Goal: Task Accomplishment & Management: Complete application form

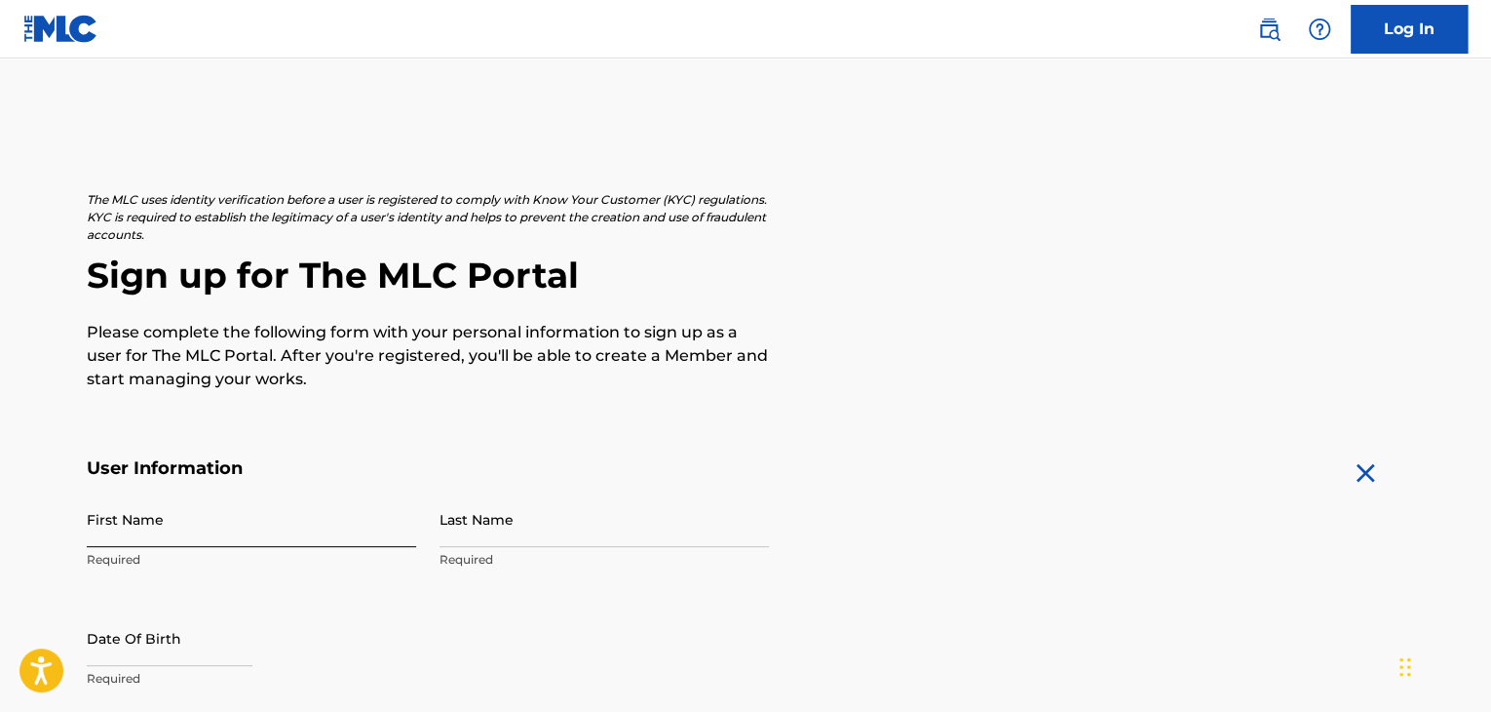
click at [182, 503] on input "First Name" at bounding box center [251, 519] width 329 height 56
type input "[PERSON_NAME]"
type input "720"
type input "[GEOGRAPHIC_DATA]"
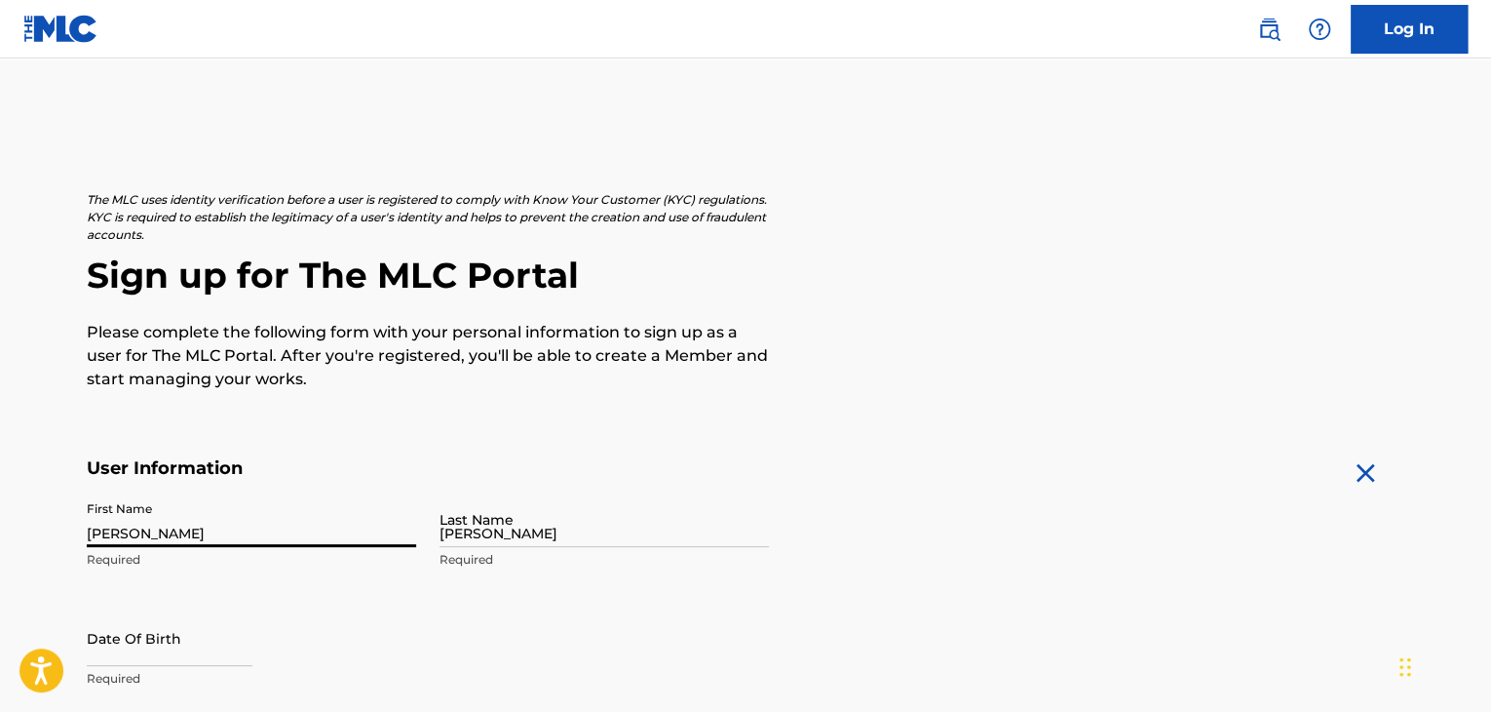
type input "Westcumberland [GEOGRAPHIC_DATA]"
type input "[GEOGRAPHIC_DATA]"
type input "St. [PERSON_NAME]"
type input "00000"
type input "876"
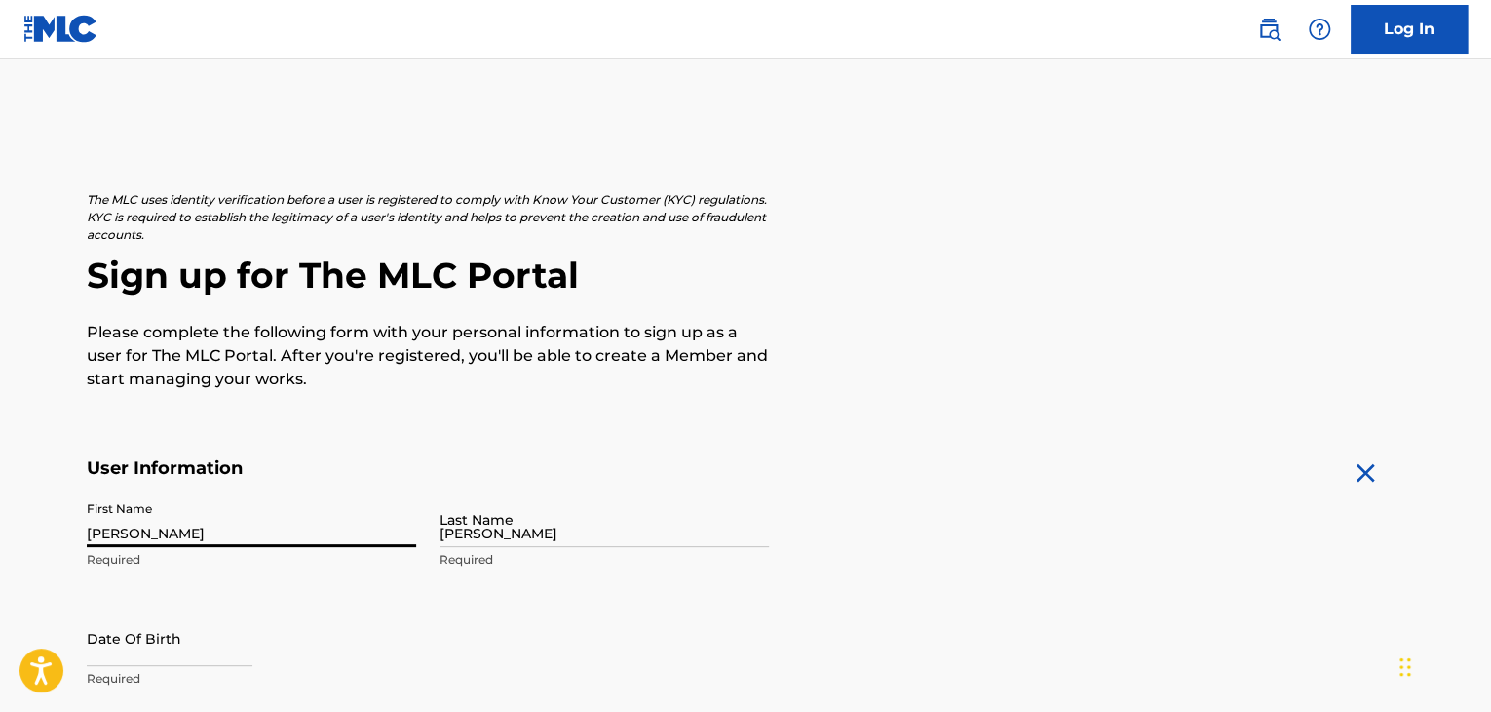
type input "3414788"
type input "[EMAIL_ADDRESS][DOMAIN_NAME]"
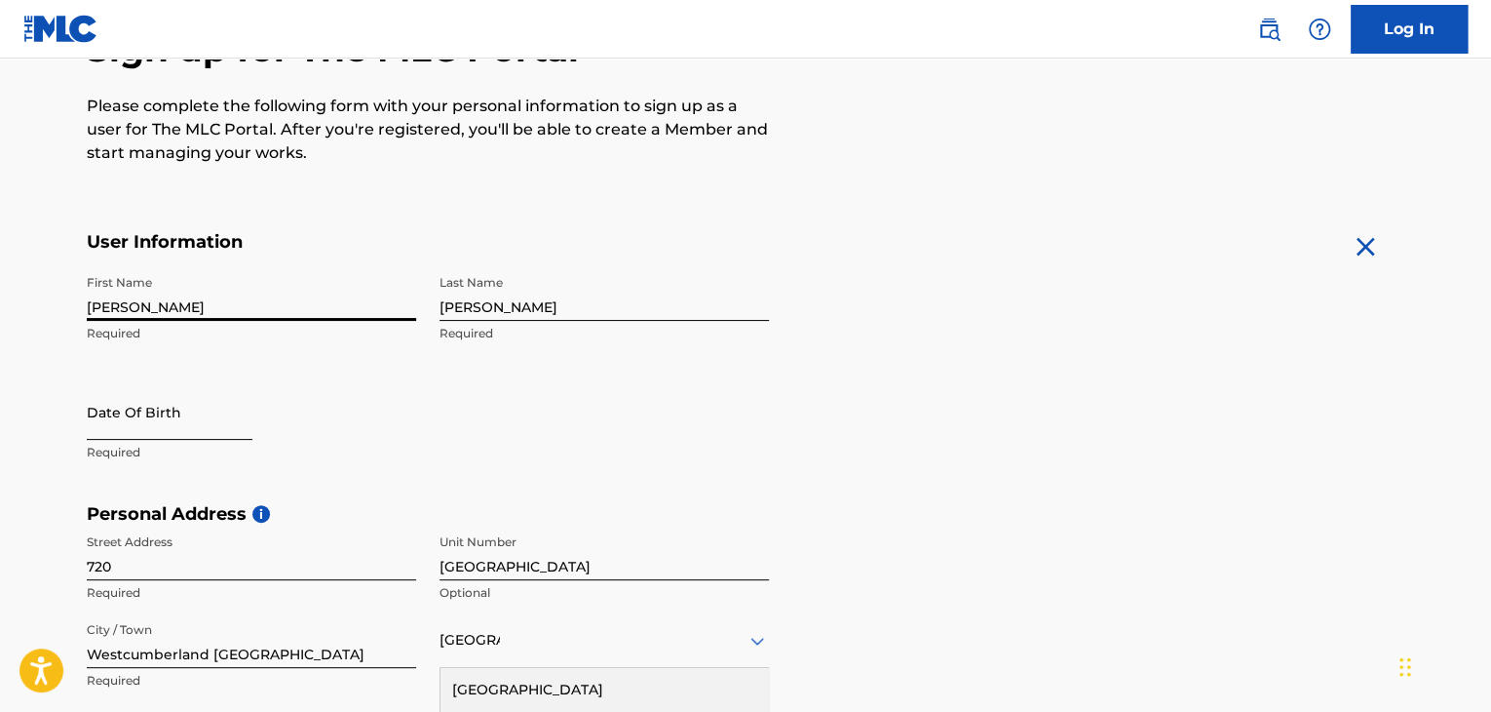
select select "8"
select select "2025"
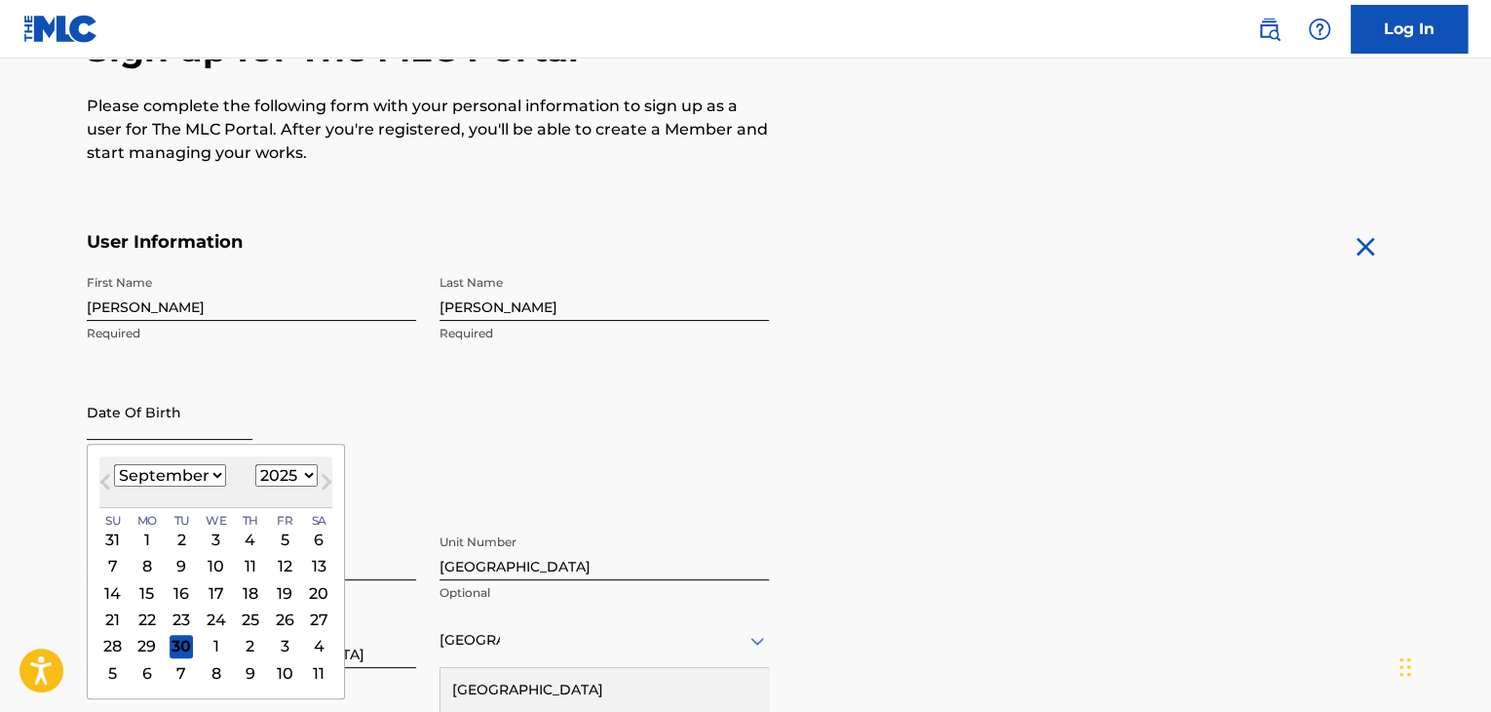
click at [105, 415] on input "text" at bounding box center [170, 412] width 166 height 56
click at [212, 475] on select "January February March April May June July August September October November De…" at bounding box center [170, 475] width 112 height 22
click at [114, 464] on select "January February March April May June July August September October November De…" at bounding box center [170, 475] width 112 height 22
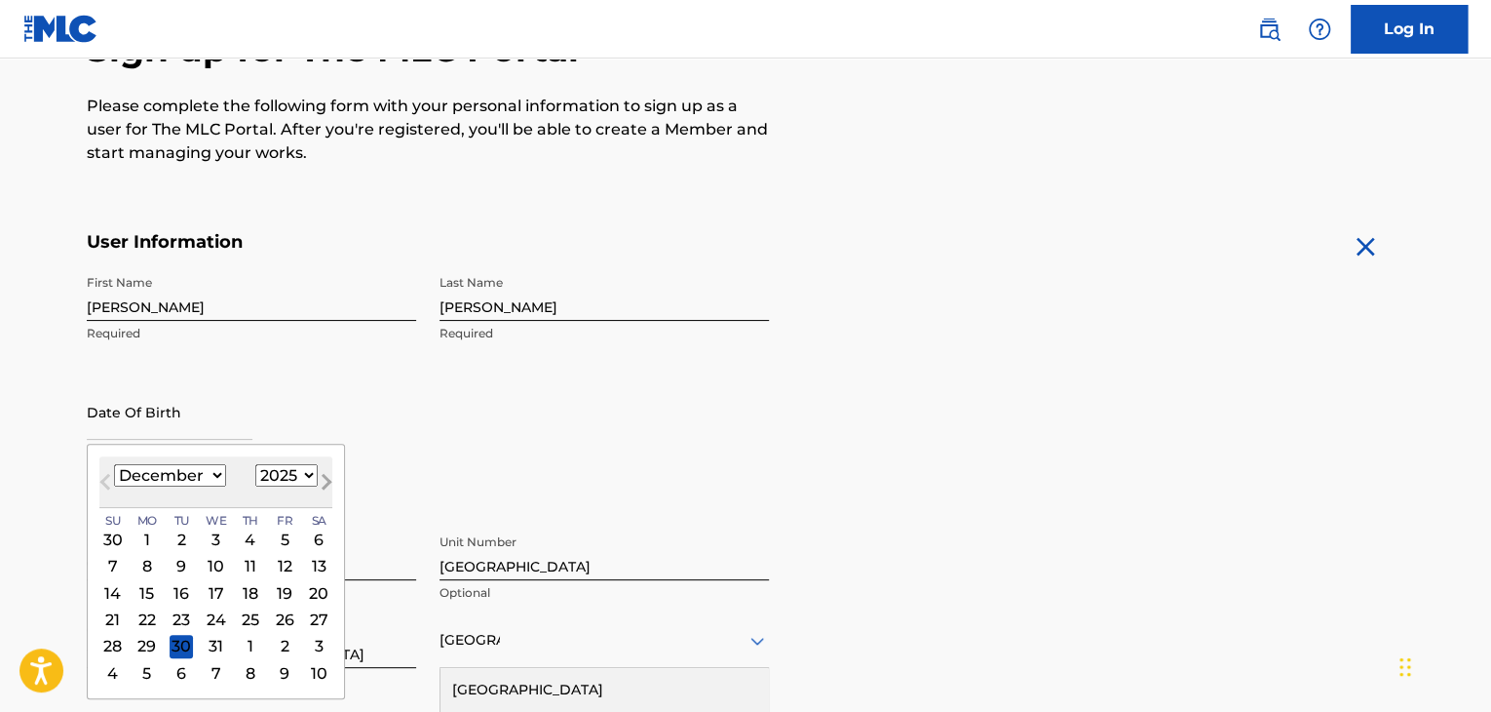
click at [311, 477] on button "Next Month" at bounding box center [326, 485] width 31 height 31
select select "0"
click at [303, 474] on select "1899 1900 1901 1902 1903 1904 1905 1906 1907 1908 1909 1910 1911 1912 1913 1914…" at bounding box center [286, 475] width 62 height 22
select select "1966"
click at [255, 464] on select "1899 1900 1901 1902 1903 1904 1905 1906 1907 1908 1909 1910 1911 1912 1913 1914…" at bounding box center [286, 475] width 62 height 22
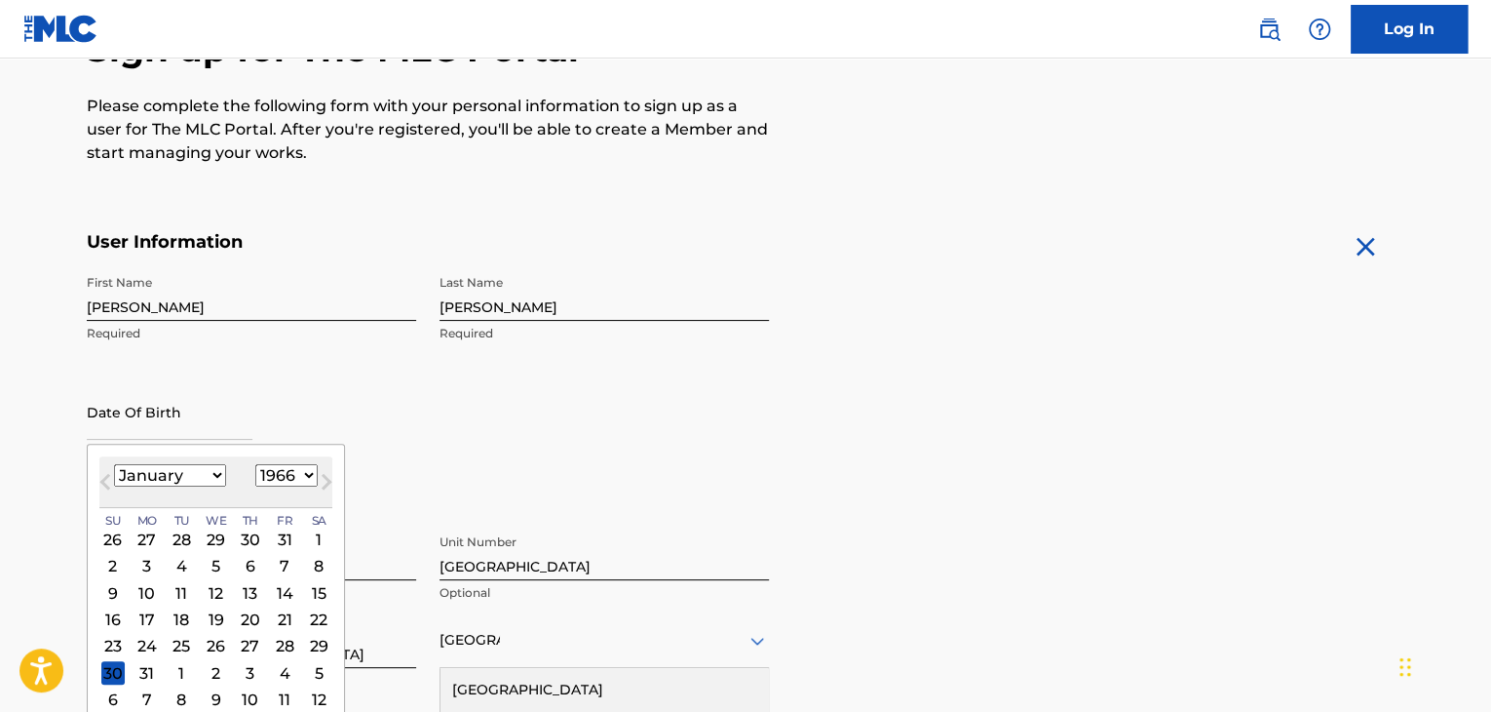
click at [216, 473] on select "January February March April May June July August September October November De…" at bounding box center [170, 475] width 112 height 22
select select "11"
click at [114, 464] on select "January February March April May June July August September October November De…" at bounding box center [170, 475] width 112 height 22
click at [218, 562] on div "7" at bounding box center [216, 566] width 23 height 23
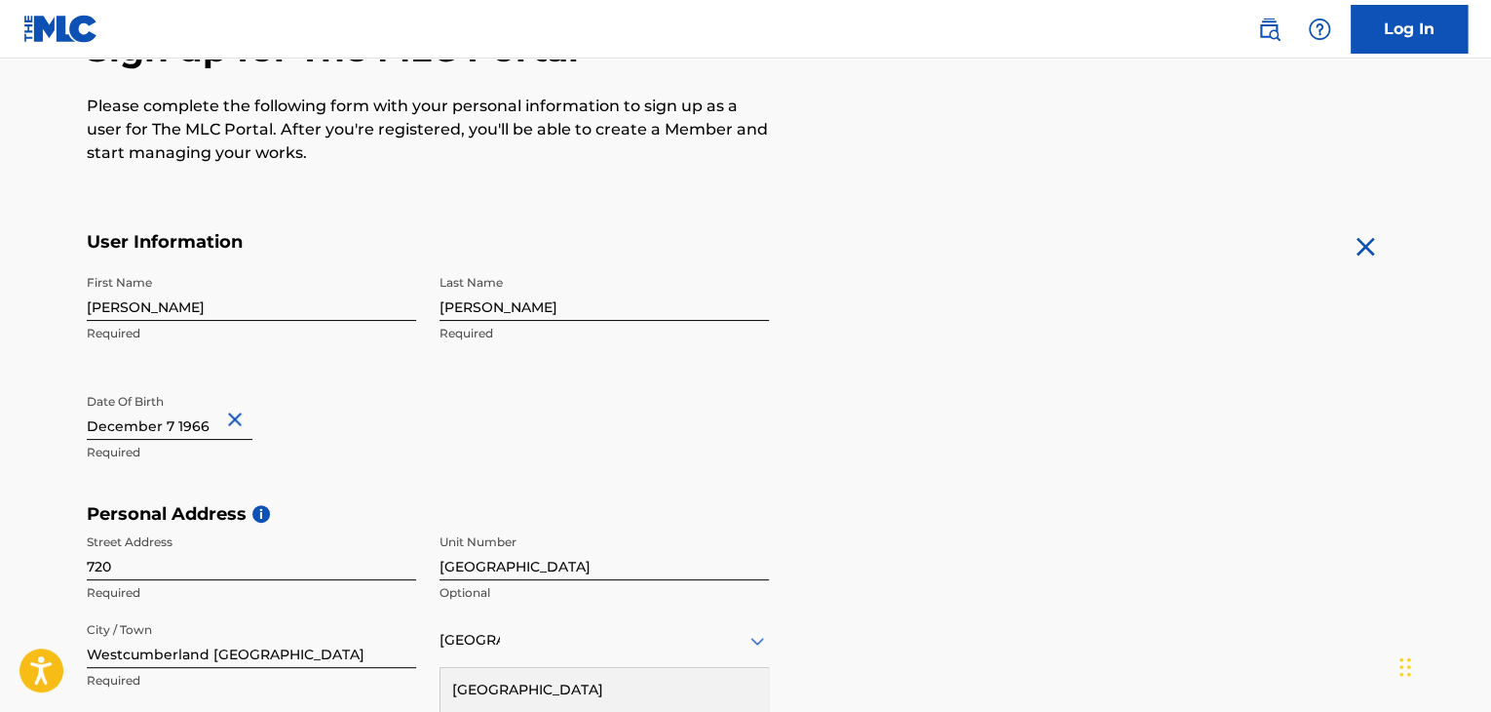
scroll to position [812, 0]
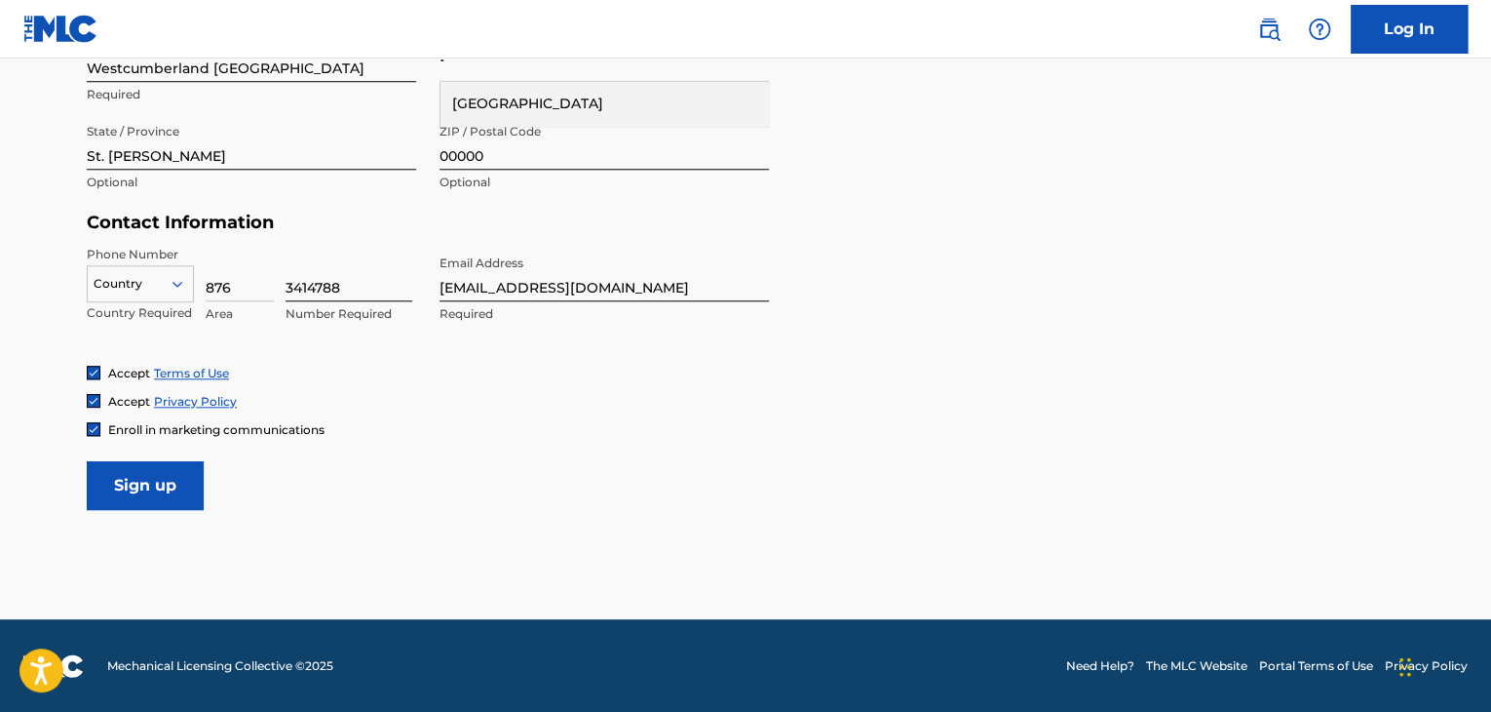
click at [346, 282] on input "3414788" at bounding box center [349, 274] width 127 height 56
type input "3"
type input "2292671"
click at [144, 481] on input "Sign up" at bounding box center [145, 485] width 117 height 49
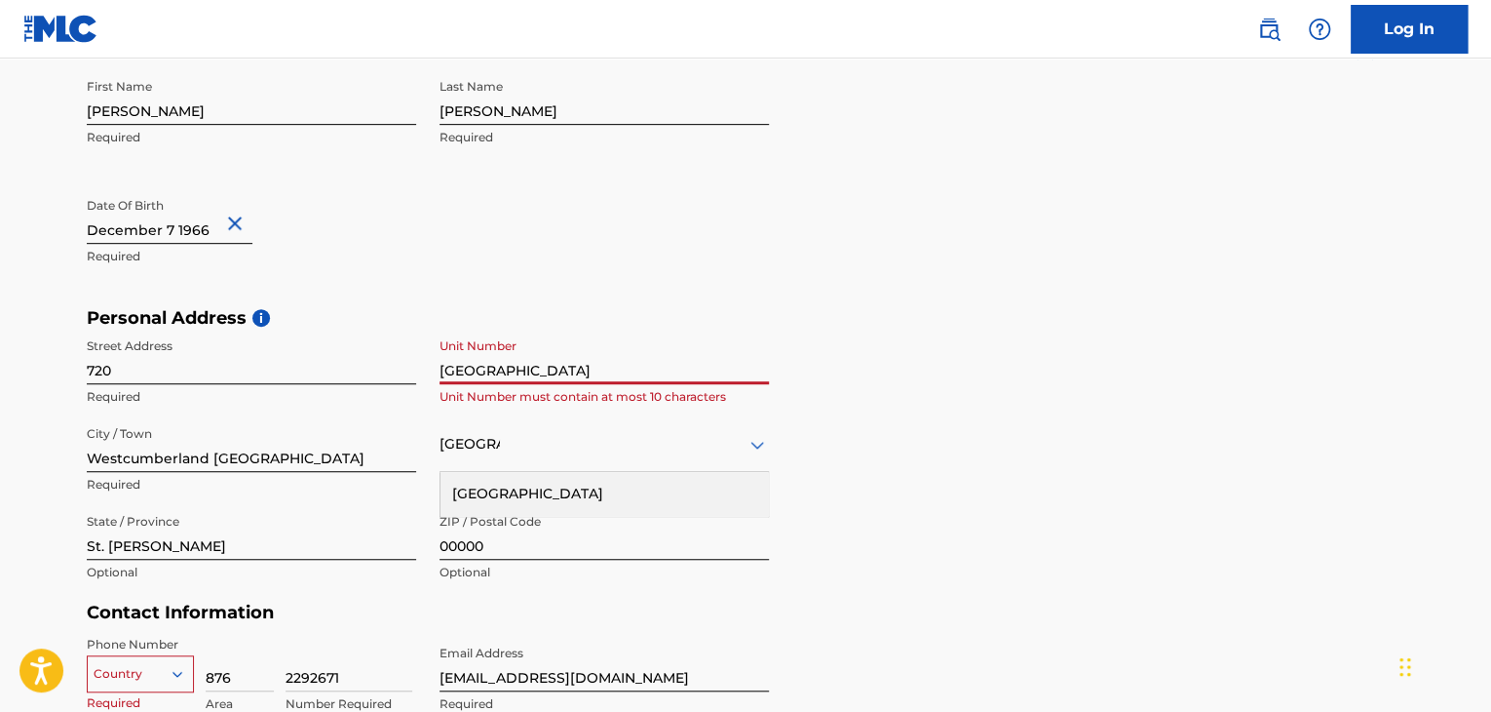
click at [443, 367] on input "[GEOGRAPHIC_DATA]" at bounding box center [604, 357] width 329 height 56
click at [558, 359] on input "[GEOGRAPHIC_DATA]" at bounding box center [604, 357] width 329 height 56
click at [477, 371] on input "[GEOGRAPHIC_DATA]" at bounding box center [604, 357] width 329 height 56
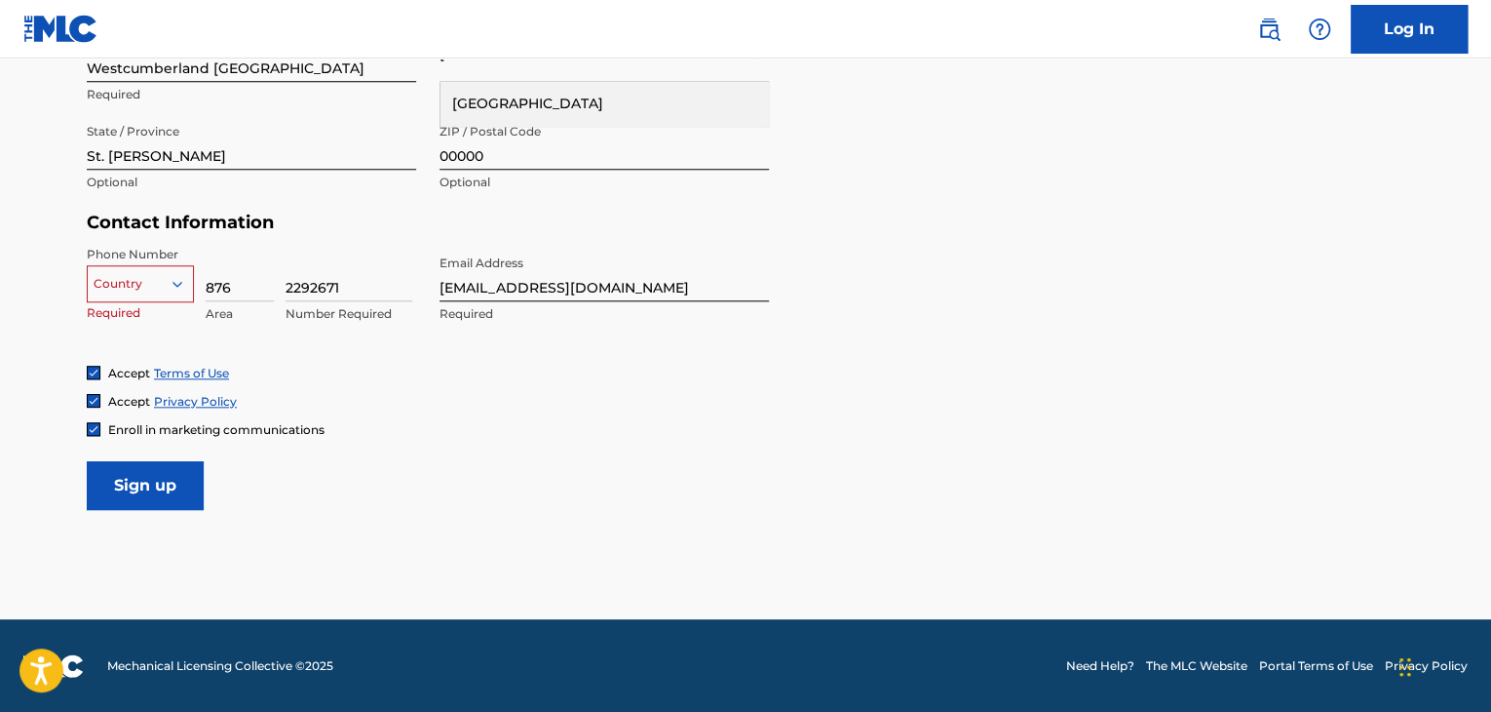
type input "22ndAvenue"
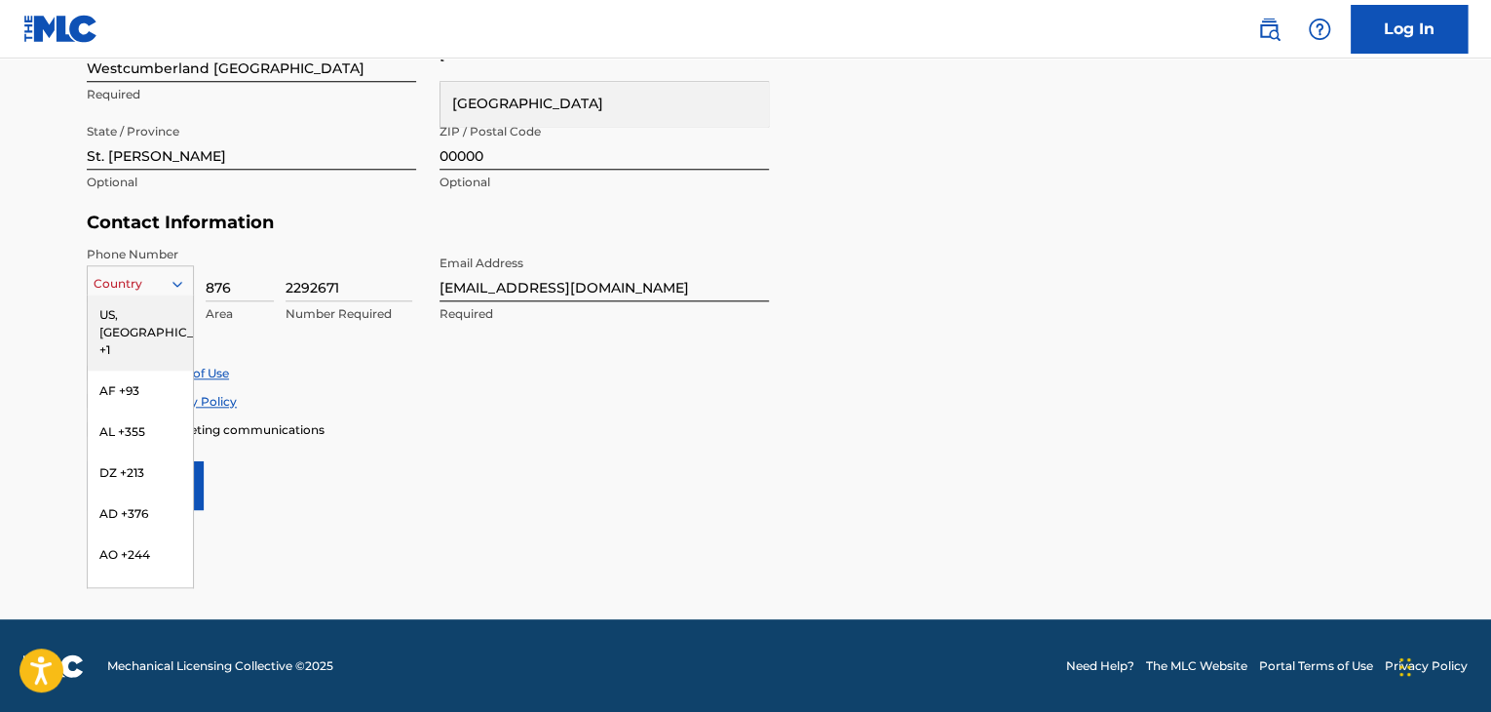
click at [180, 286] on icon at bounding box center [178, 284] width 18 height 18
click at [142, 422] on div "JM +1876" at bounding box center [140, 431] width 105 height 41
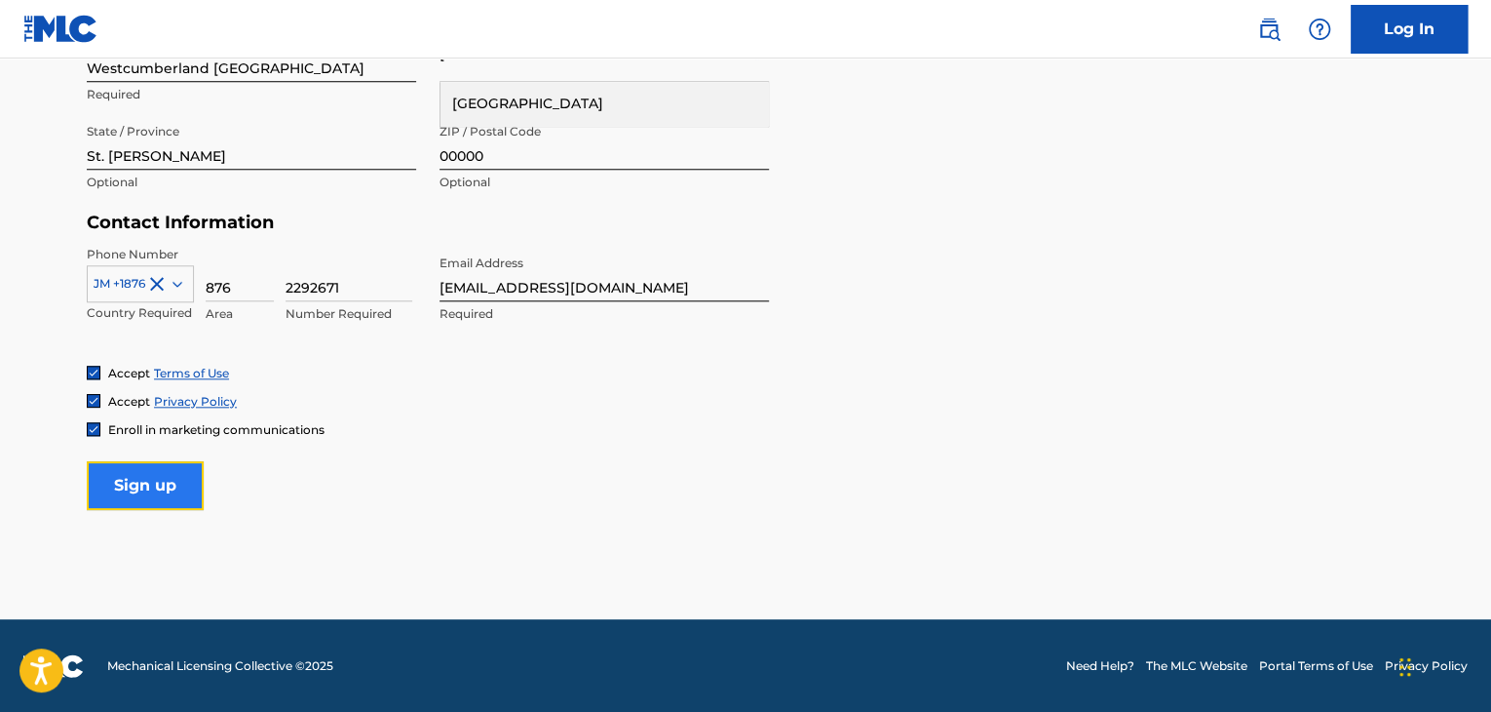
click at [159, 474] on input "Sign up" at bounding box center [145, 485] width 117 height 49
click at [160, 484] on input "Sign up" at bounding box center [145, 485] width 117 height 49
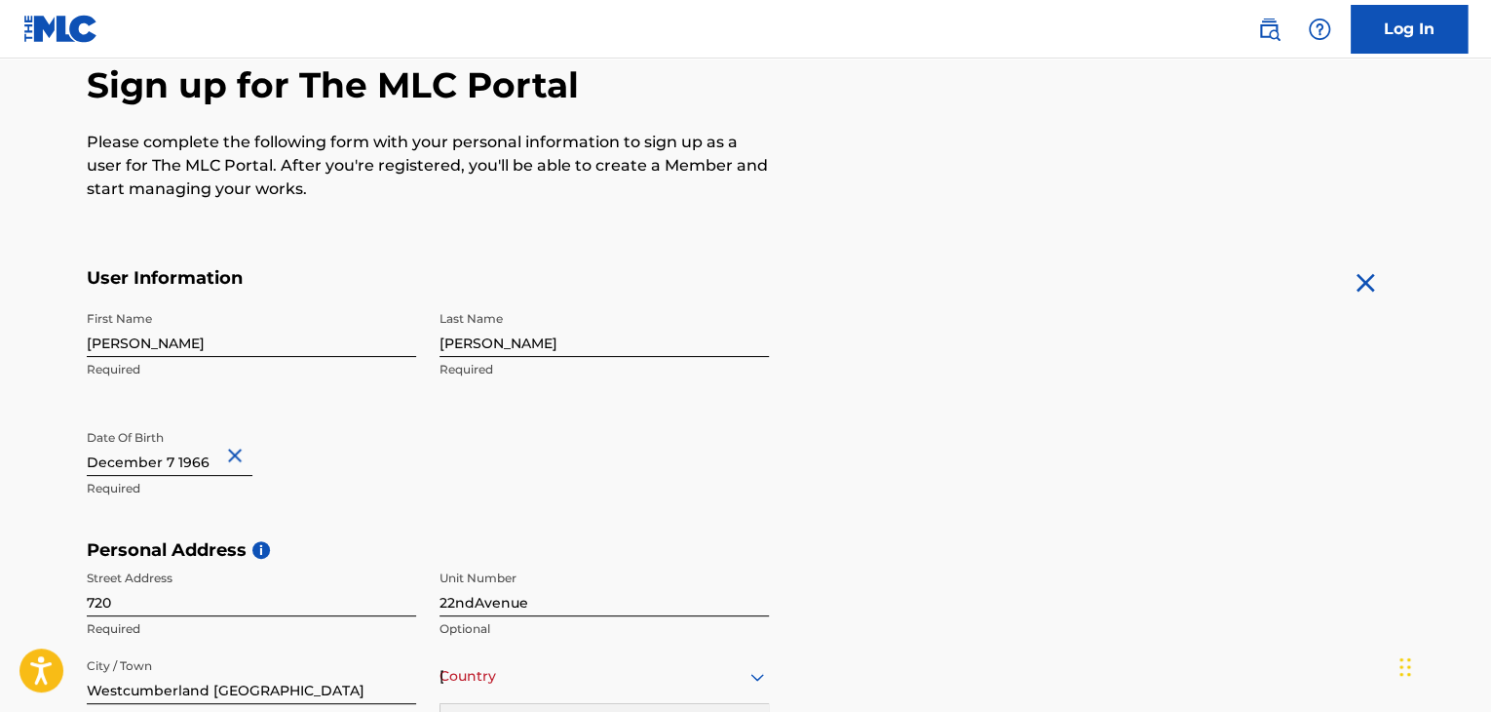
scroll to position [476, 0]
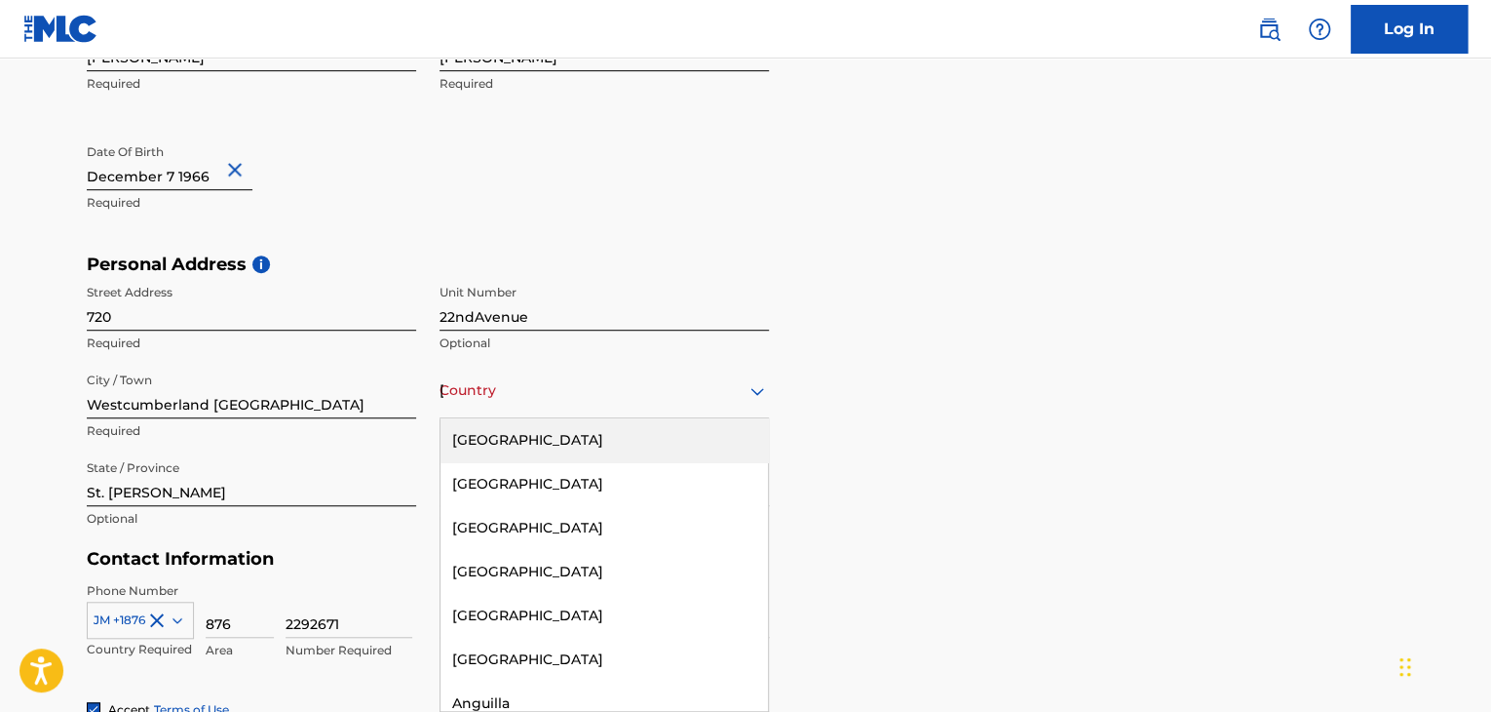
click at [756, 418] on div "223 results available. Use Up and Down to choose options, press Enter to select…" at bounding box center [604, 391] width 329 height 56
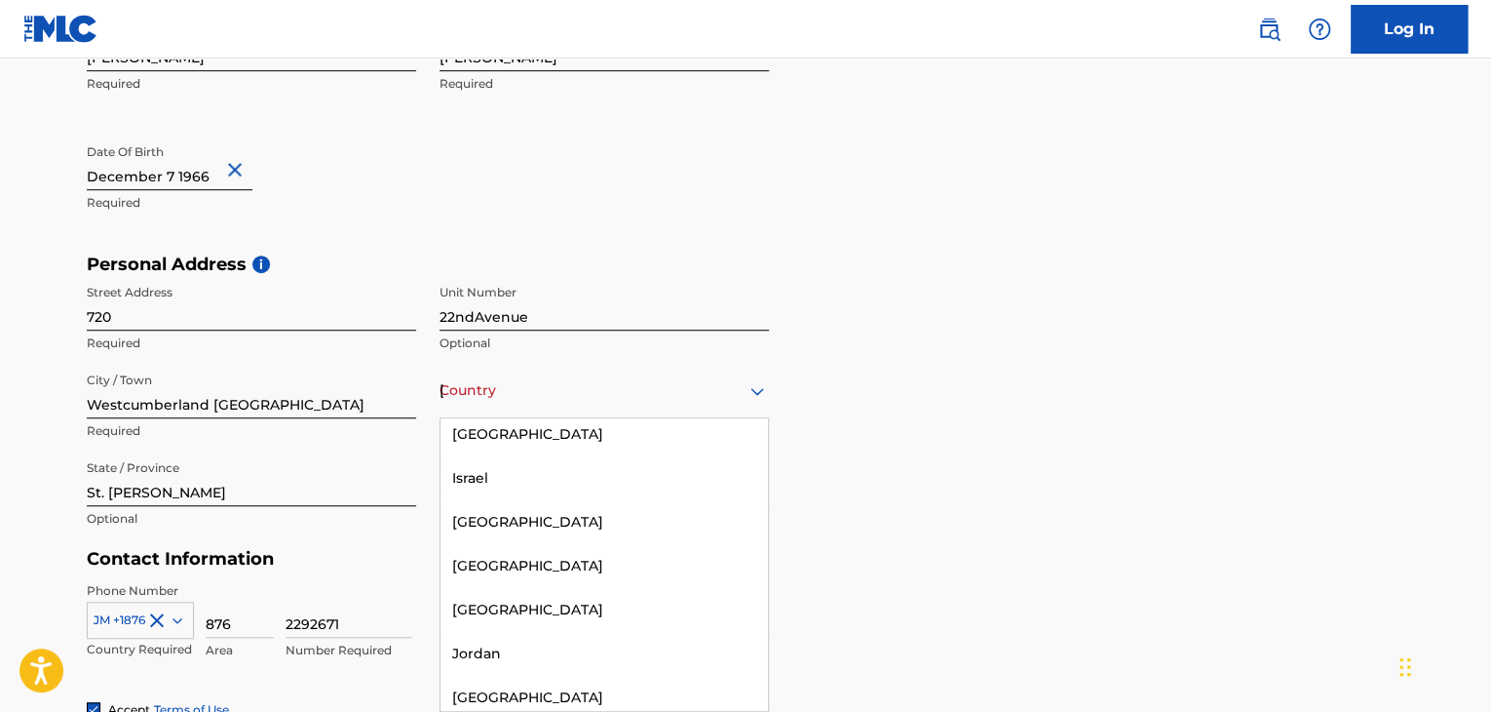
scroll to position [4158, 0]
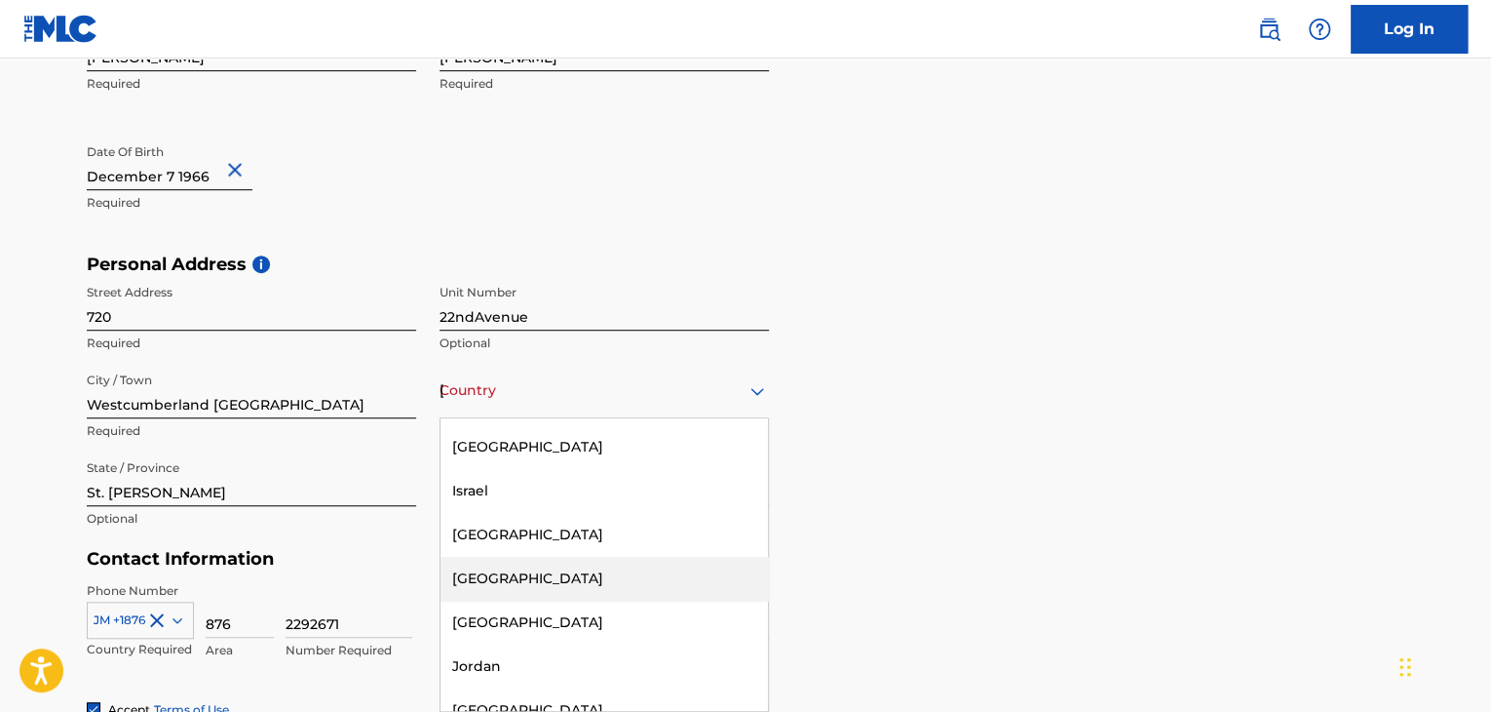
click at [482, 557] on div "[GEOGRAPHIC_DATA]" at bounding box center [605, 579] width 328 height 44
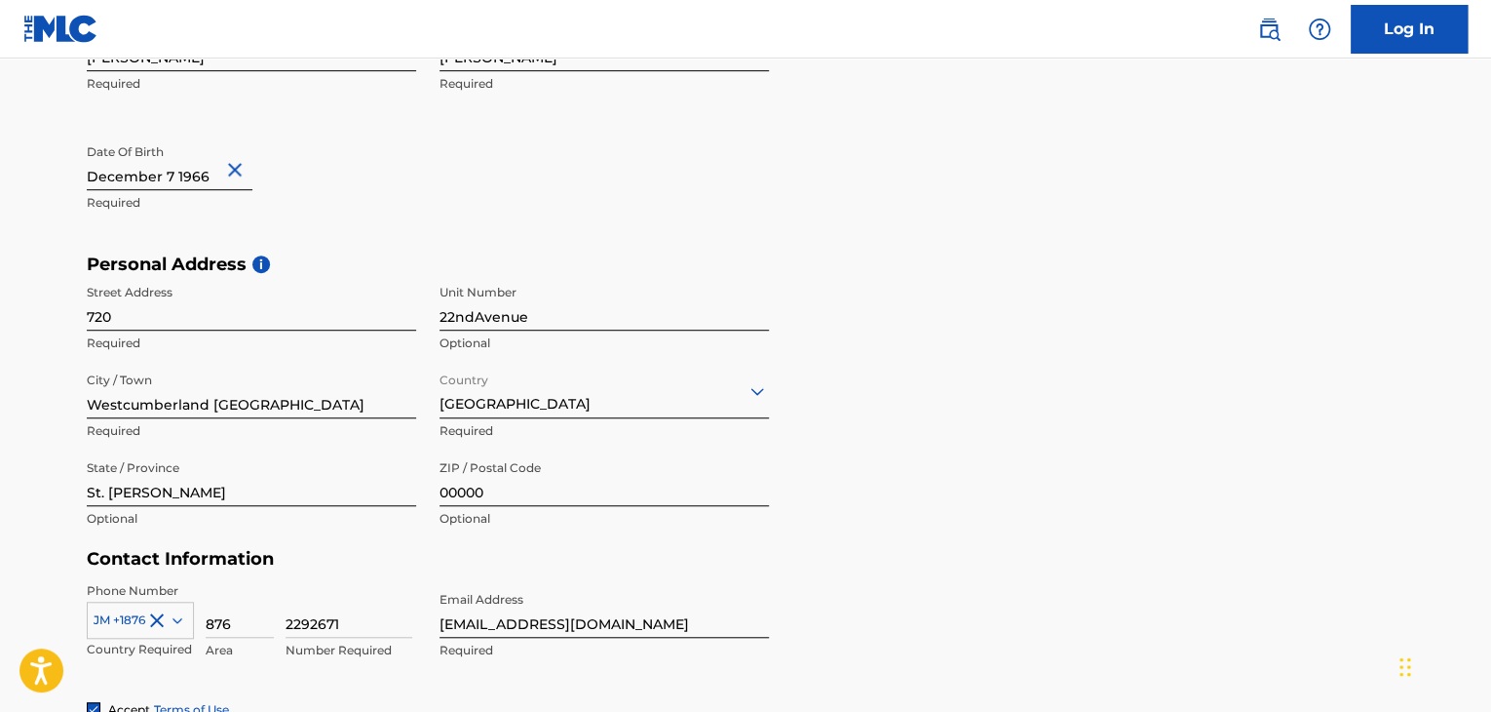
scroll to position [812, 0]
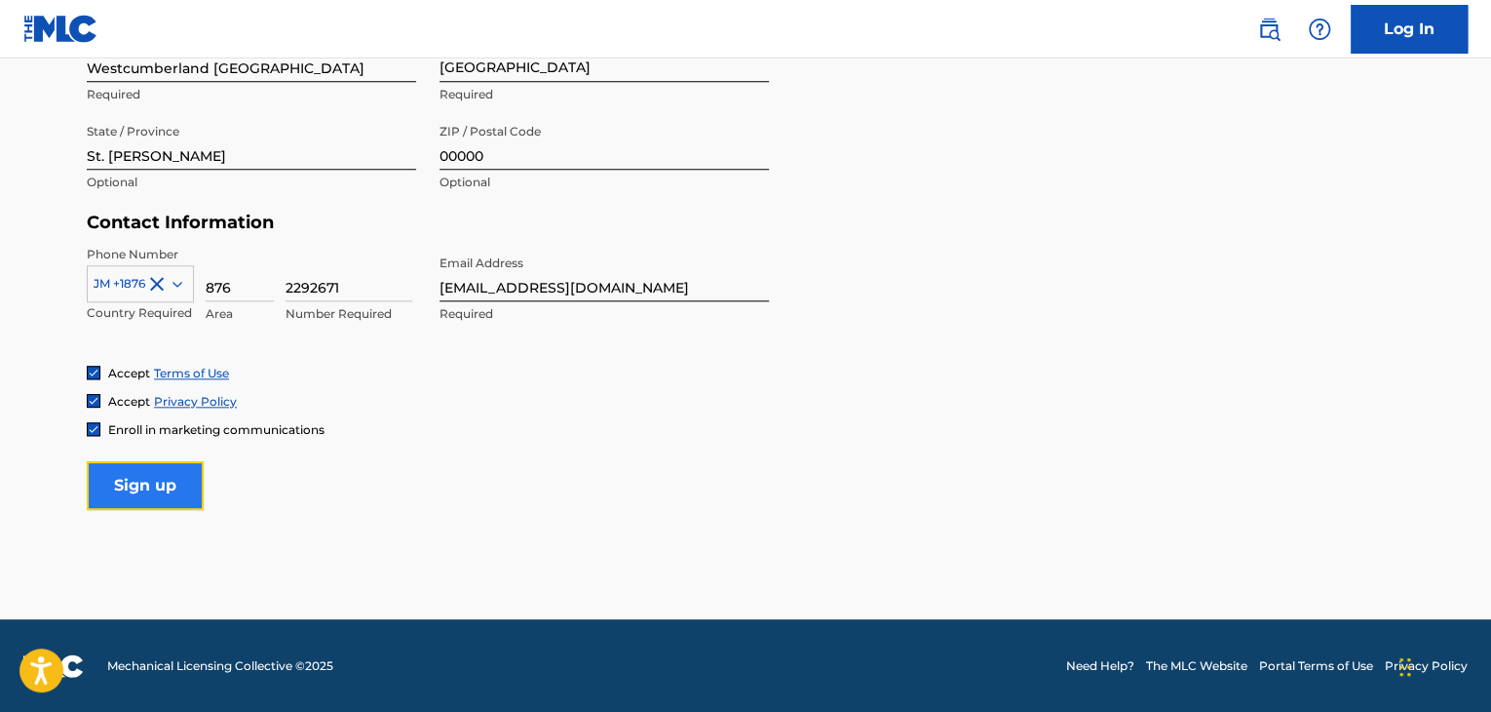
click at [136, 488] on input "Sign up" at bounding box center [145, 485] width 117 height 49
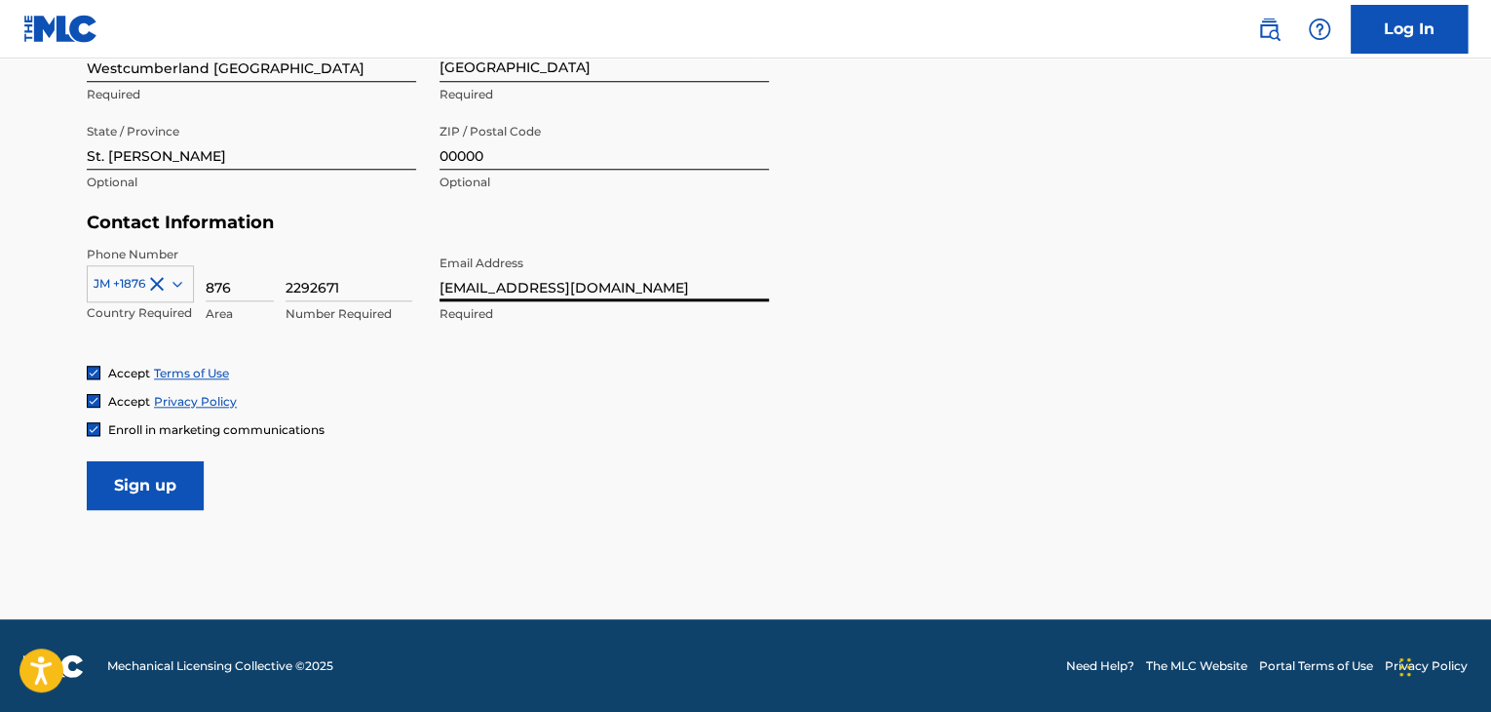
click at [559, 287] on input "[EMAIL_ADDRESS][DOMAIN_NAME]" at bounding box center [604, 274] width 329 height 56
type input "[EMAIL_ADDRESS][DOMAIN_NAME]"
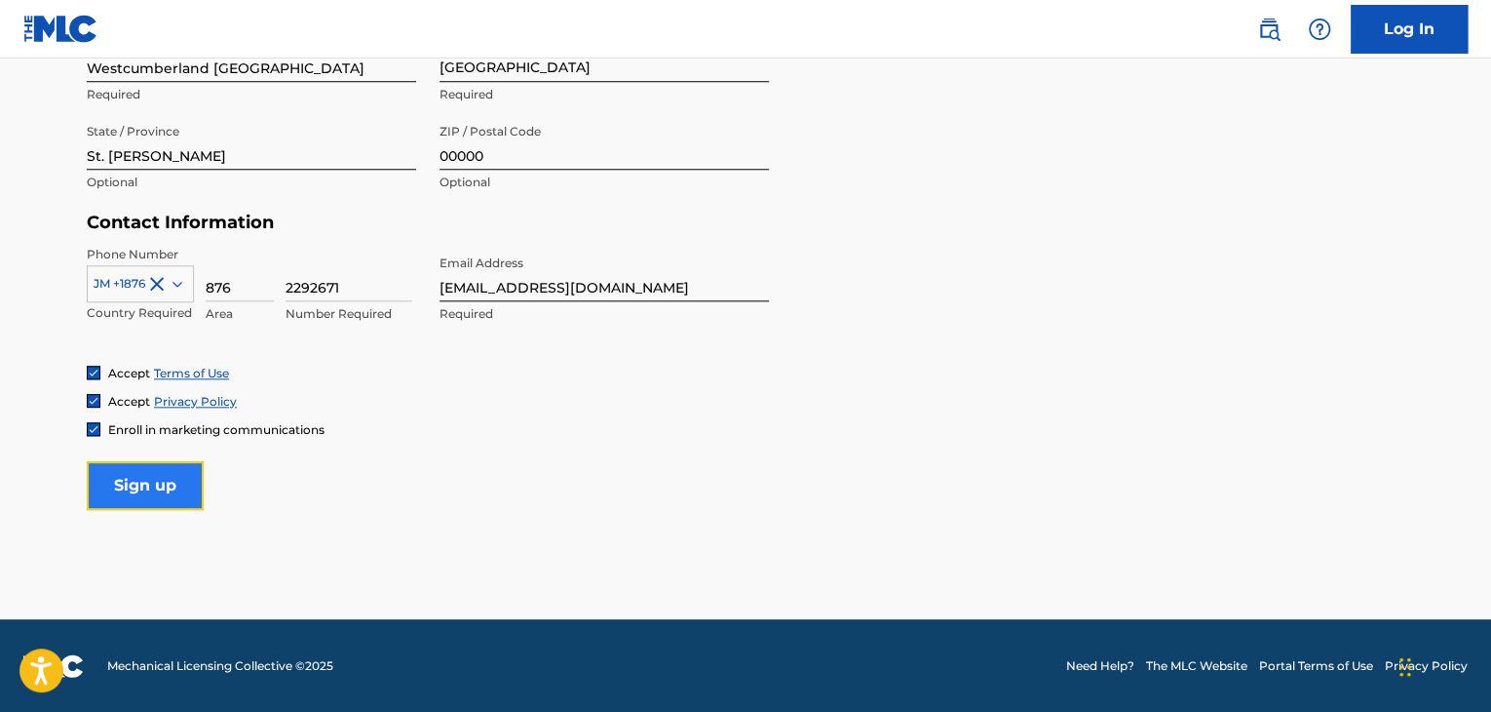
click at [144, 497] on input "Sign up" at bounding box center [145, 485] width 117 height 49
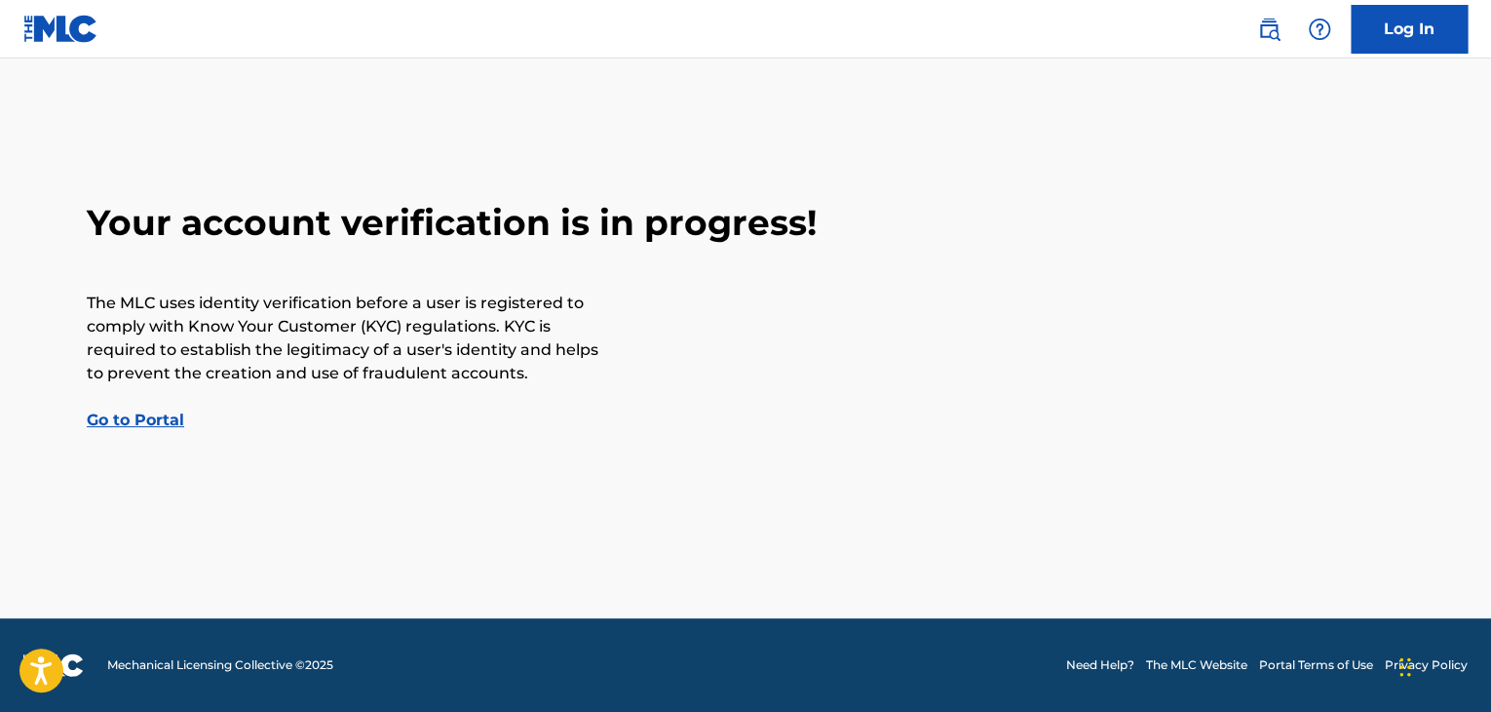
click at [144, 423] on link "Go to Portal" at bounding box center [135, 419] width 97 height 19
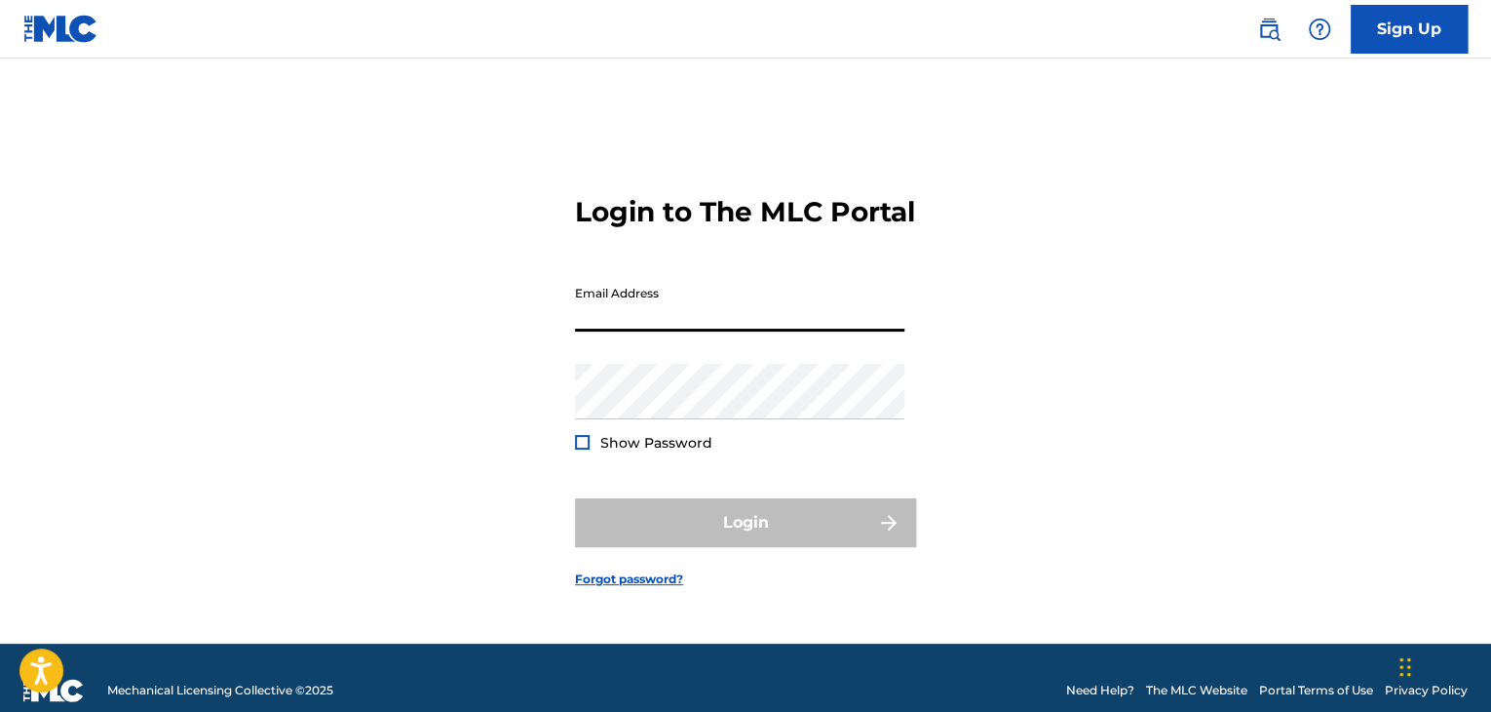
click at [599, 318] on input "Email Address" at bounding box center [739, 304] width 329 height 56
type input "[EMAIL_ADDRESS][DOMAIN_NAME]"
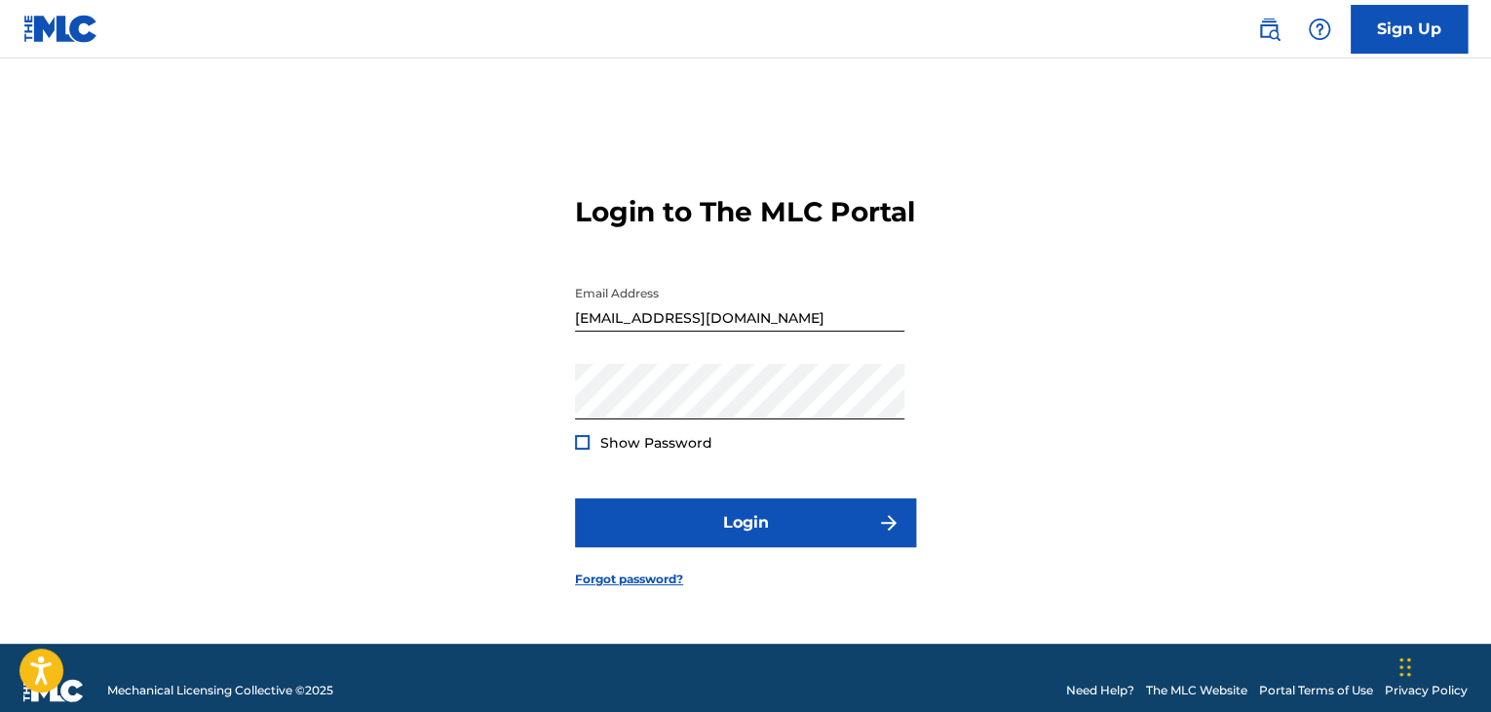
click at [585, 449] on div at bounding box center [582, 442] width 15 height 15
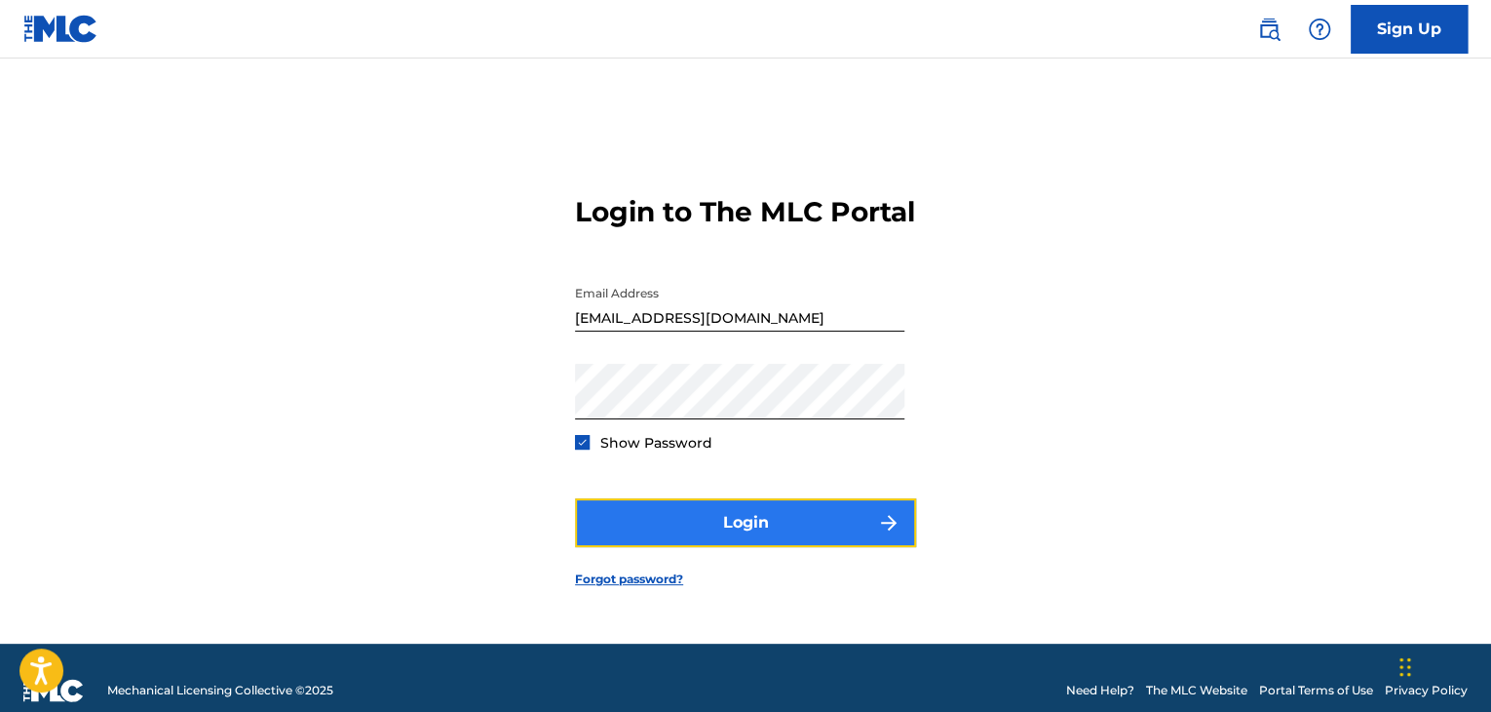
click at [780, 539] on button "Login" at bounding box center [745, 522] width 341 height 49
